Goal: Transaction & Acquisition: Obtain resource

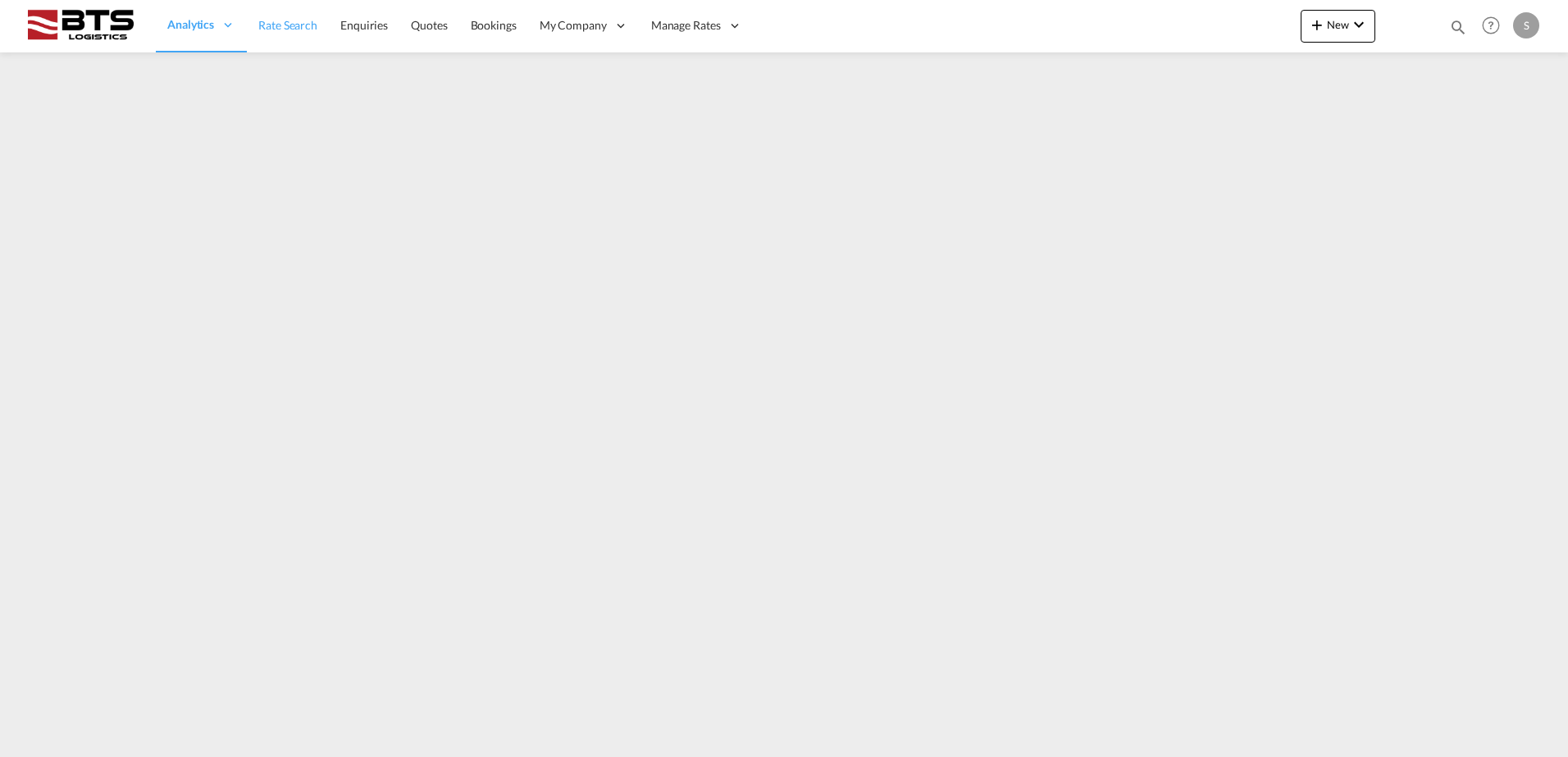
click at [299, 27] on span "Rate Search" at bounding box center [287, 25] width 59 height 14
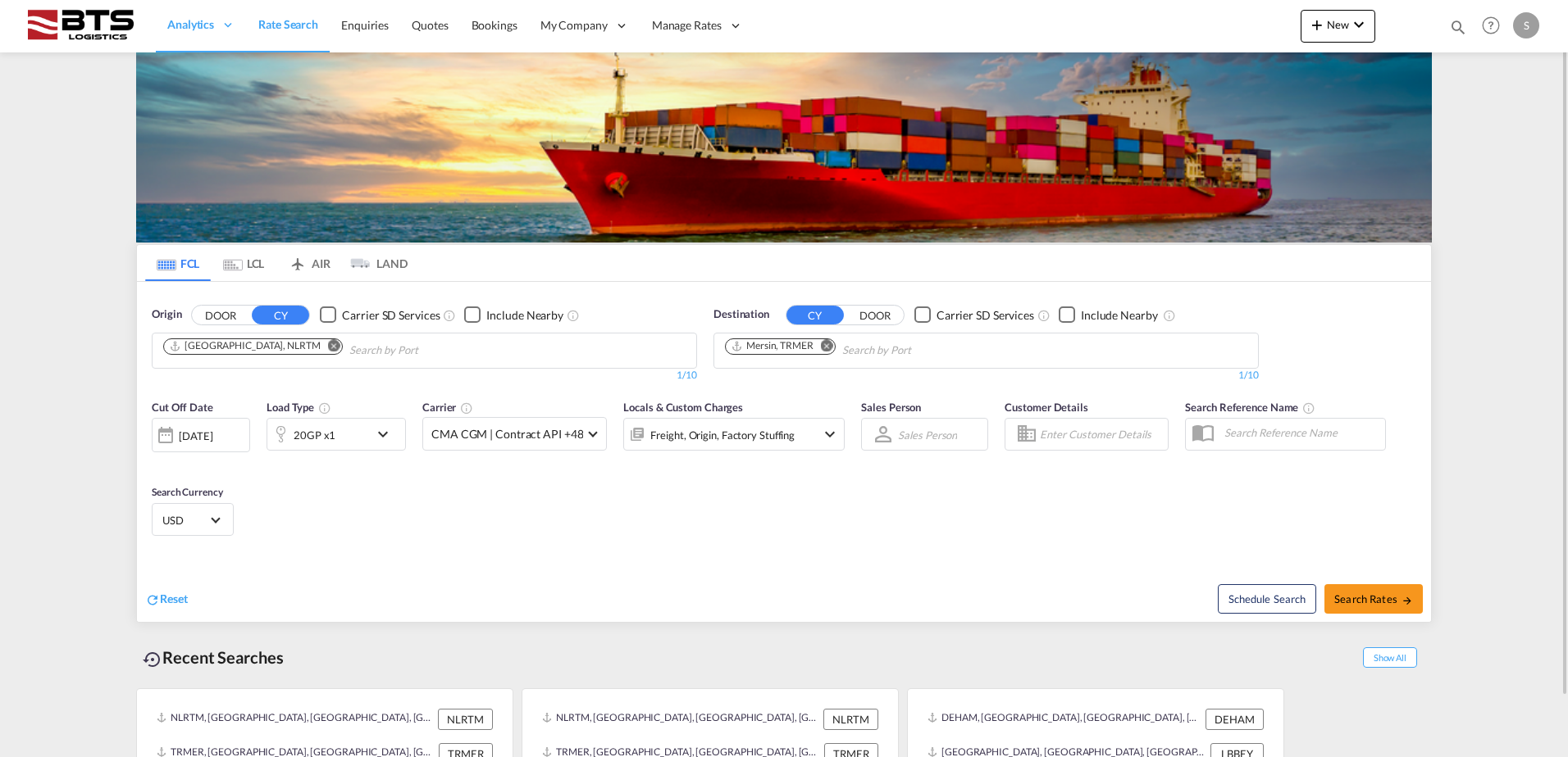
click at [830, 343] on md-chips-wrap "Mersin, TRMER" at bounding box center [863, 348] width 282 height 30
click at [821, 346] on md-icon "Remove" at bounding box center [827, 345] width 12 height 12
click at [818, 348] on body "Analytics Reports Dashboard Rate Search Enquiries Quotes Bookings" at bounding box center [784, 378] width 1568 height 757
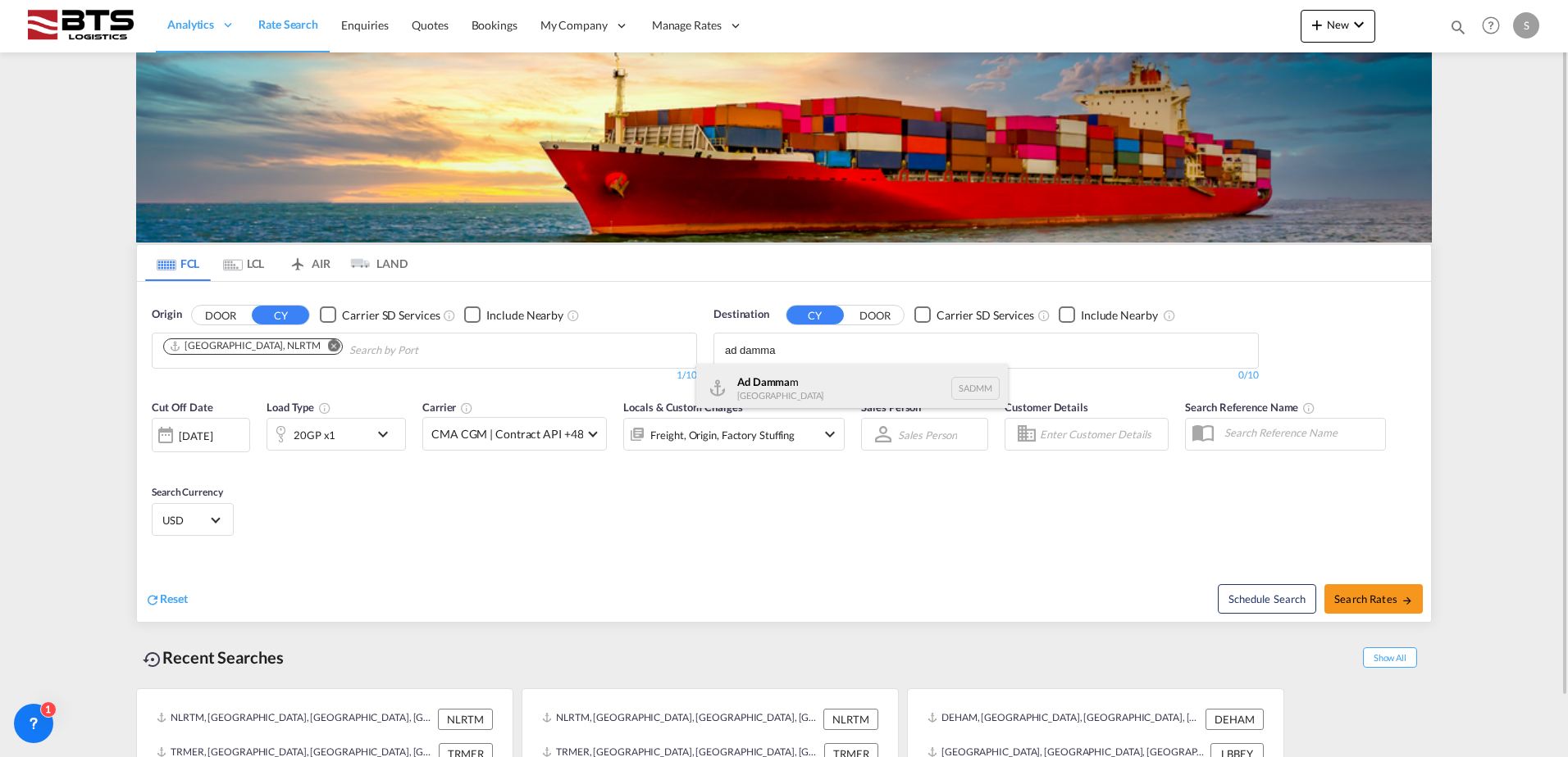
type input "ad damma"
click at [768, 384] on div "Ad Damma m [GEOGRAPHIC_DATA] [GEOGRAPHIC_DATA]" at bounding box center [852, 388] width 312 height 49
click at [207, 443] on div "[DATE]" at bounding box center [195, 435] width 34 height 15
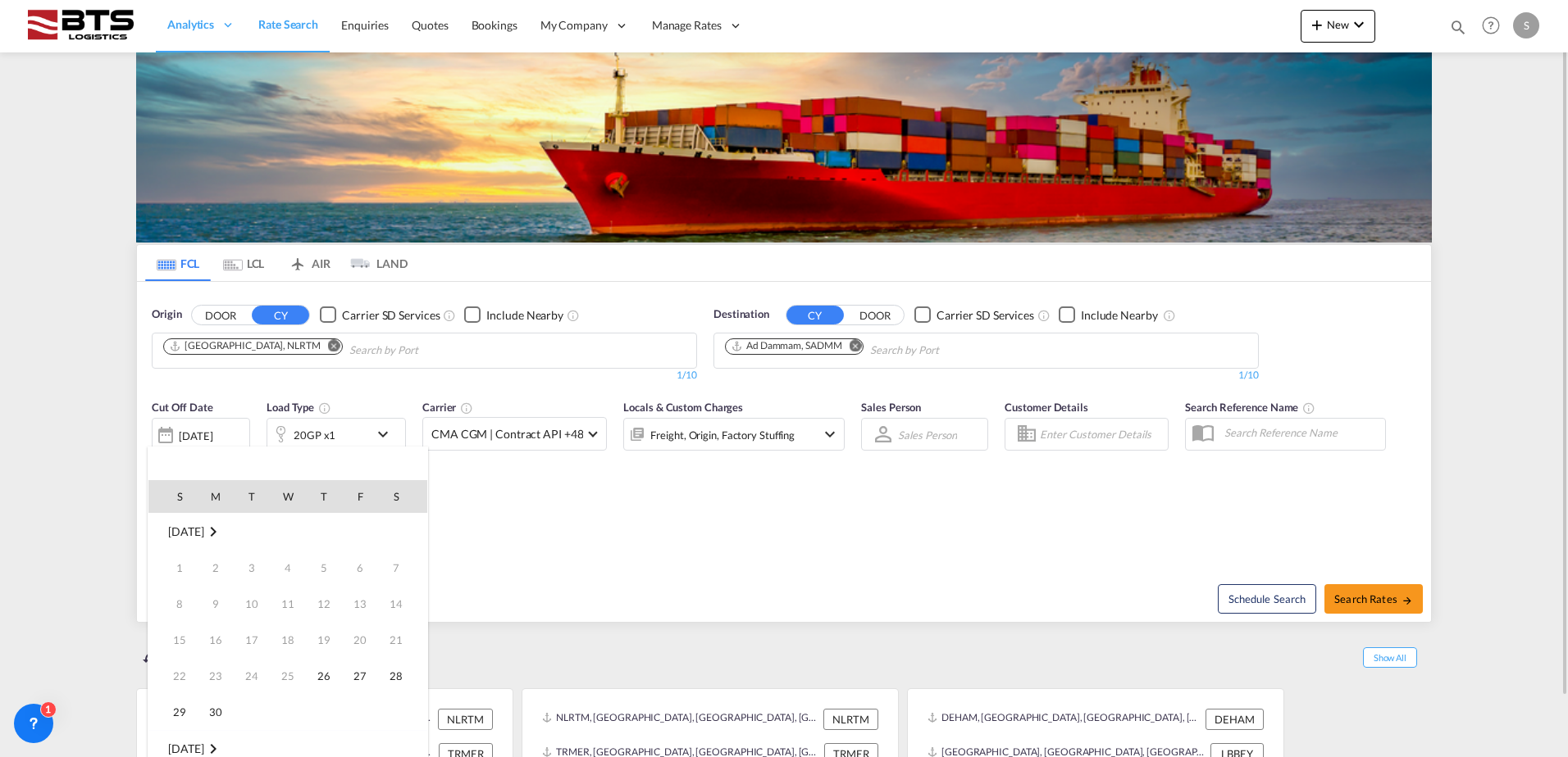
scroll to position [652, 0]
click at [289, 748] on span "1" at bounding box center [287, 749] width 33 height 33
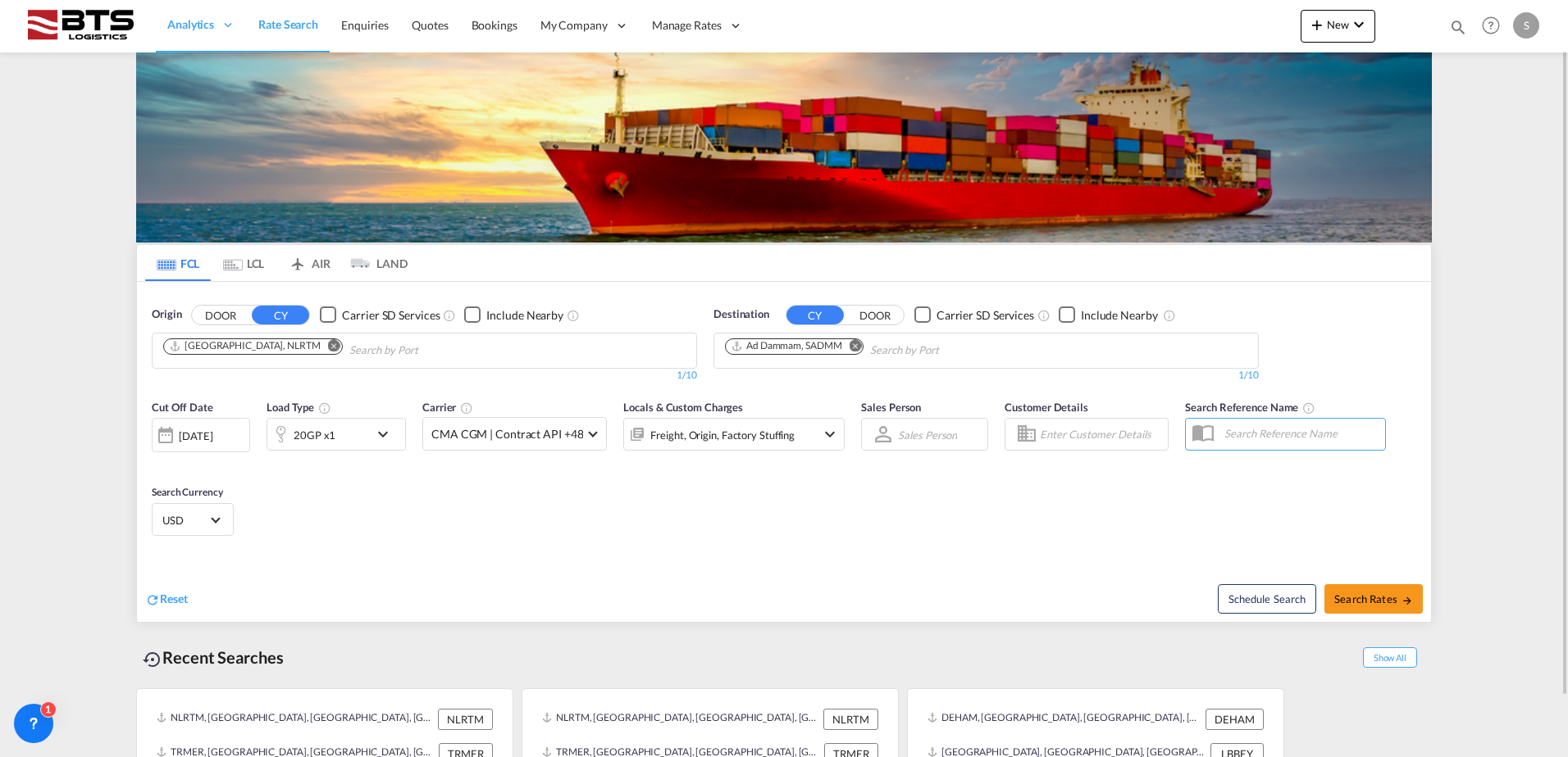
drag, startPoint x: 506, startPoint y: 514, endPoint x: 507, endPoint y: 488, distance: 26.0
click at [506, 513] on div "Cut Off Date [DATE] [DATE] Load Type 20GP x1 Carrier CMA CGM | Contract API +48…" at bounding box center [784, 471] width 1294 height 160
click at [1361, 593] on span "Search Rates" at bounding box center [1373, 599] width 78 height 13
type input "NLRTM to SADMM / [DATE]"
